Goal: Information Seeking & Learning: Learn about a topic

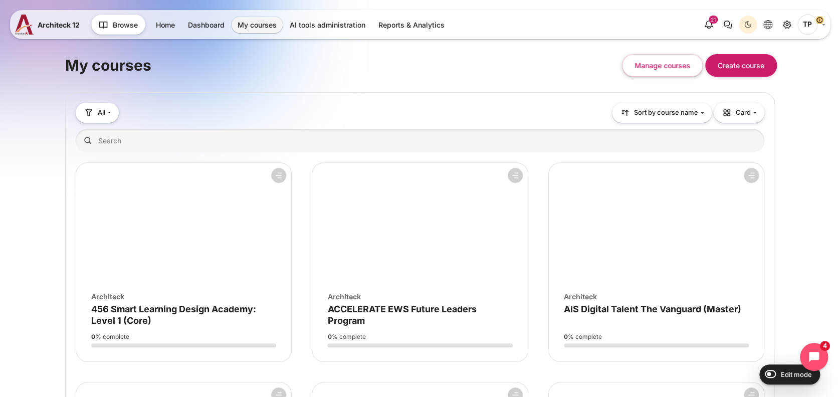
click at [388, 69] on div "My courses Manage courses Create course" at bounding box center [420, 65] width 710 height 43
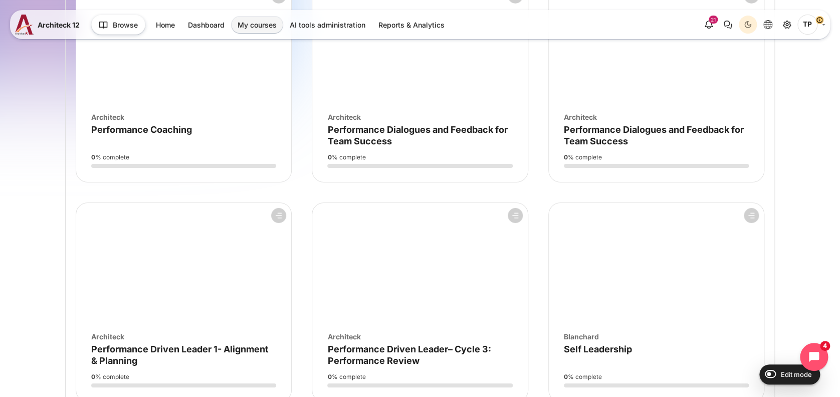
scroll to position [1703, 0]
click at [156, 324] on div "Course image Architeck Course name Performance Driven Leader 1- Alignment & Pla…" at bounding box center [183, 346] width 215 height 44
click at [145, 349] on span "Performance Driven Leader 1- Alignment & Planning" at bounding box center [179, 355] width 177 height 22
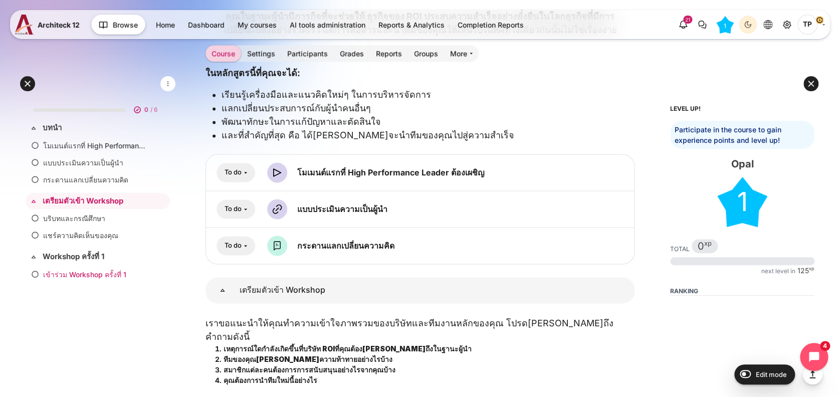
scroll to position [869, 0]
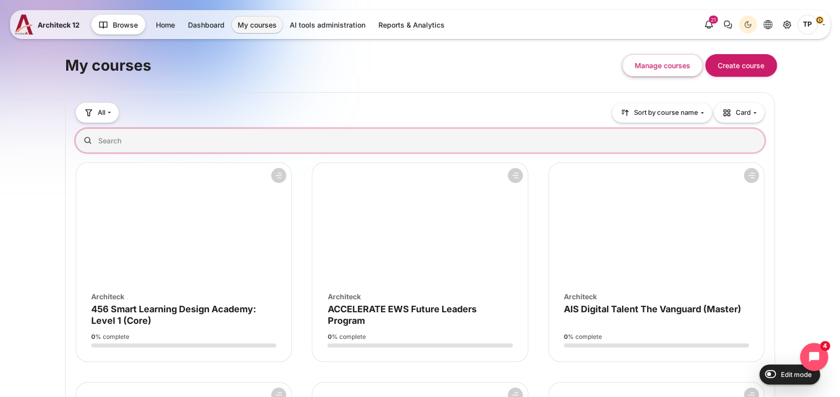
click at [175, 144] on input "Search courses" at bounding box center [420, 141] width 689 height 24
type input "high"
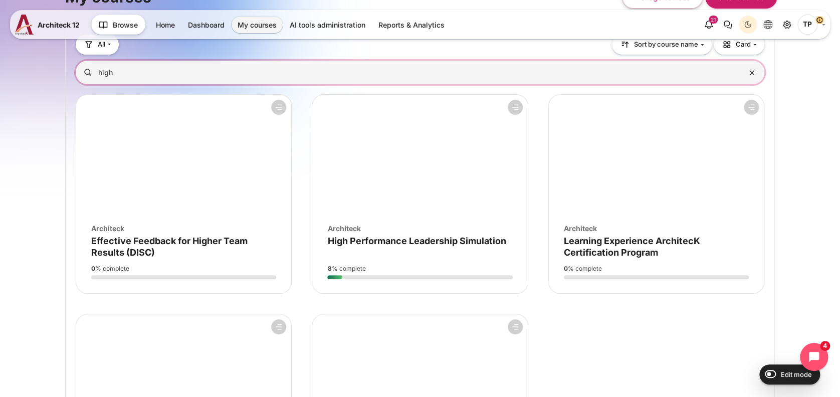
scroll to position [133, 0]
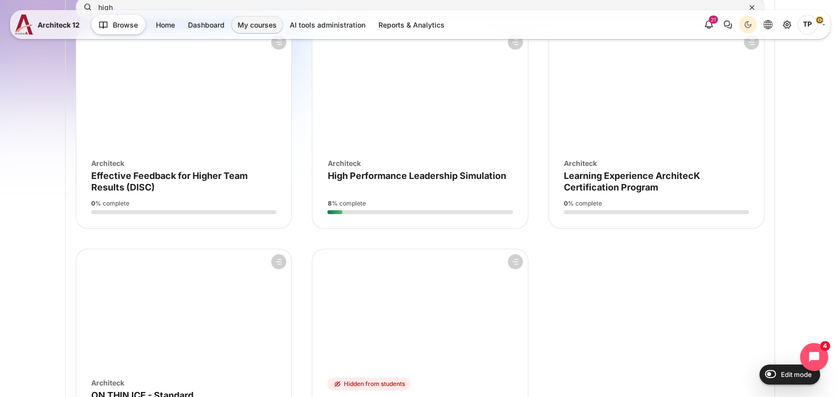
click at [385, 181] on div "Actions for course High Performance Leadership Simulation Star this course Star…" at bounding box center [419, 109] width 215 height 158
click at [385, 179] on span "High Performance Leadership Simulation" at bounding box center [416, 175] width 178 height 11
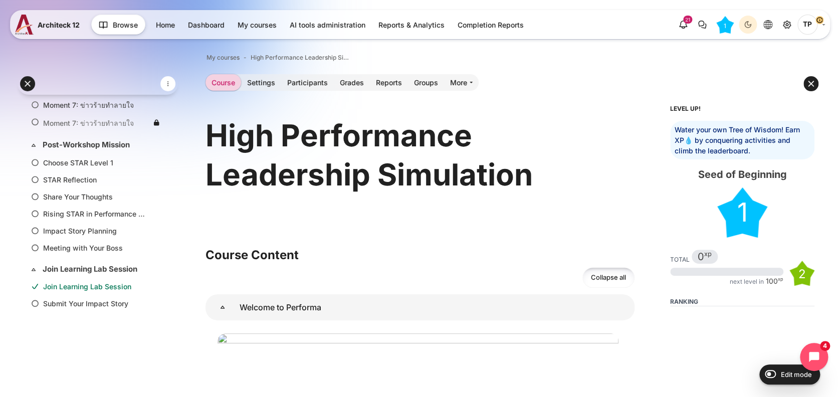
scroll to position [474, 0]
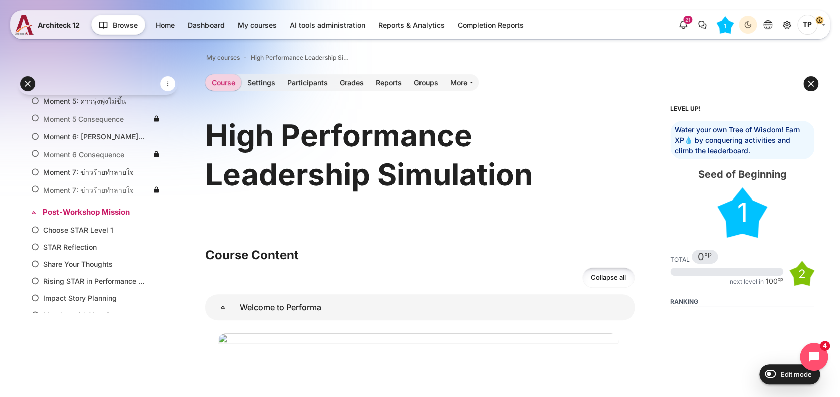
click at [90, 209] on link "Post-Workshop Mission" at bounding box center [97, 213] width 108 height 12
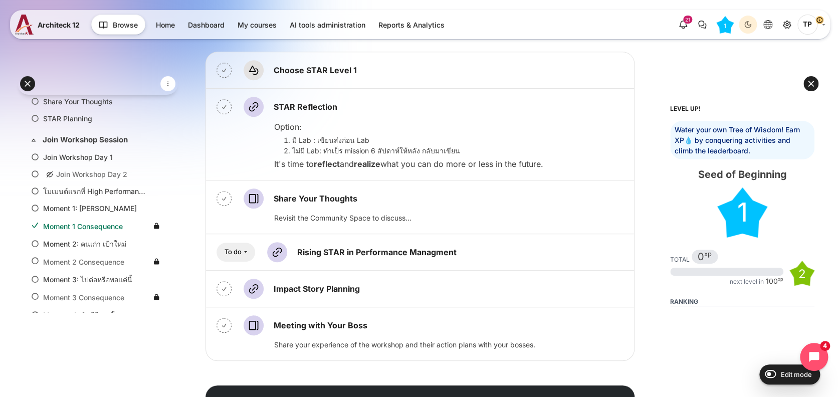
scroll to position [205, 0]
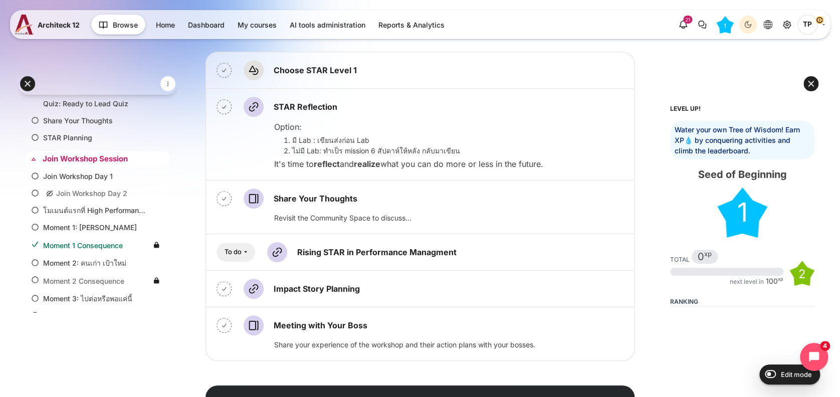
click at [100, 153] on link "Join Workshop Session" at bounding box center [97, 159] width 108 height 12
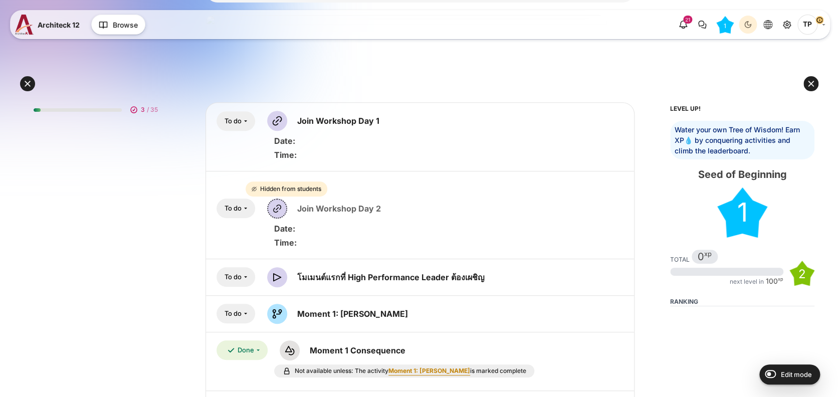
scroll to position [219, 0]
